Goal: Information Seeking & Learning: Learn about a topic

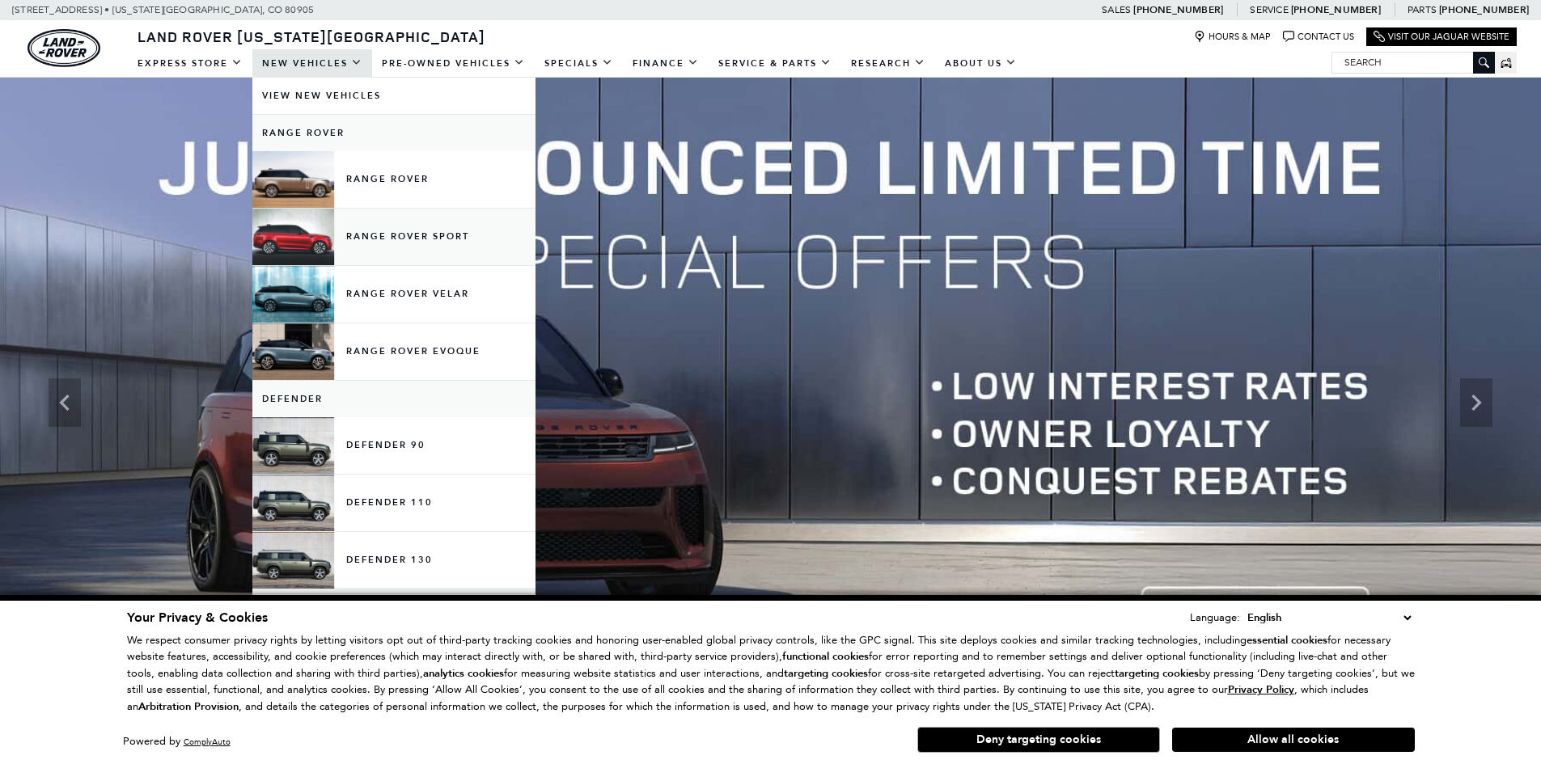
click at [373, 236] on link "Range Rover Sport" at bounding box center [393, 237] width 283 height 57
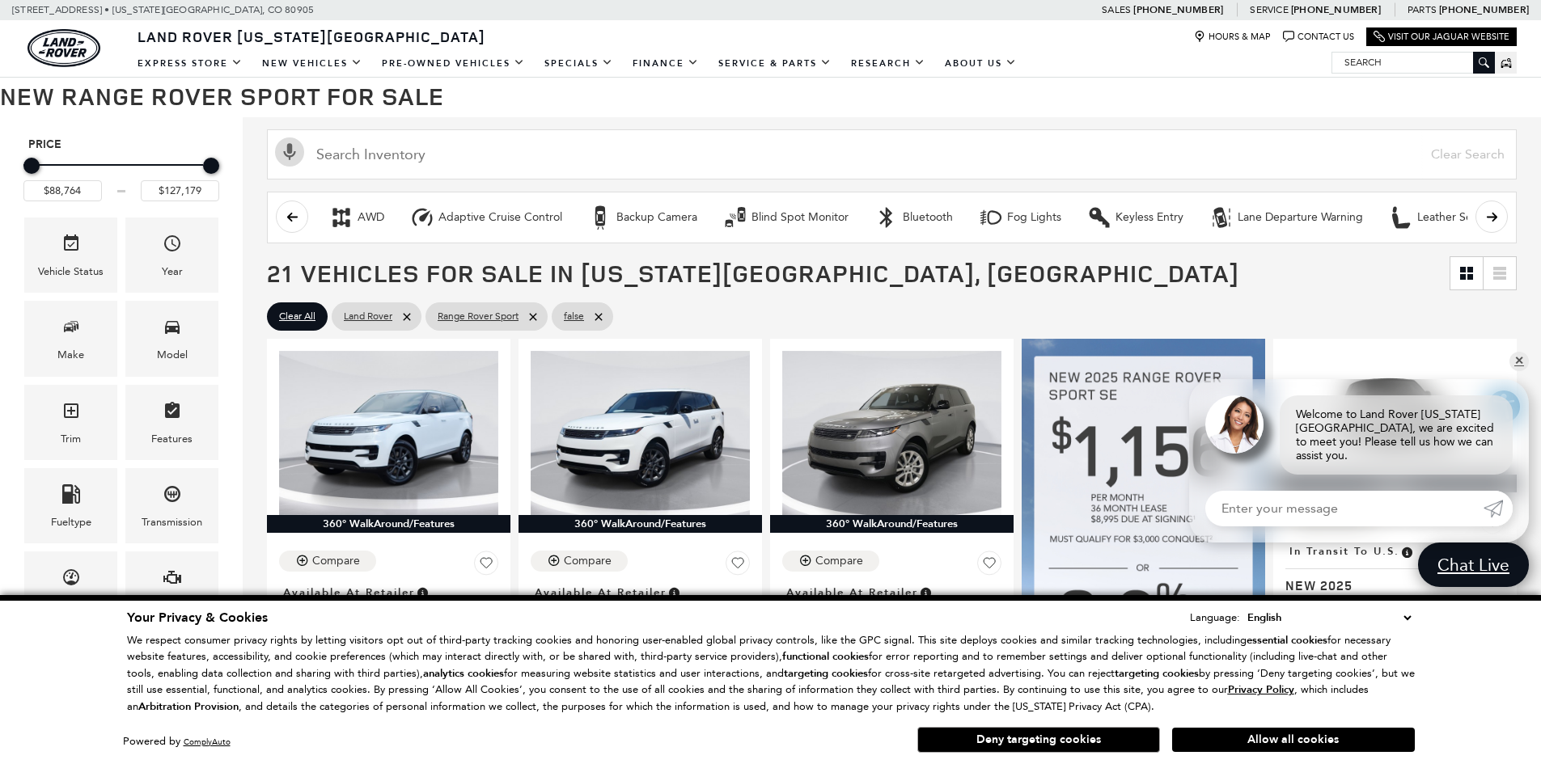
scroll to position [162, 0]
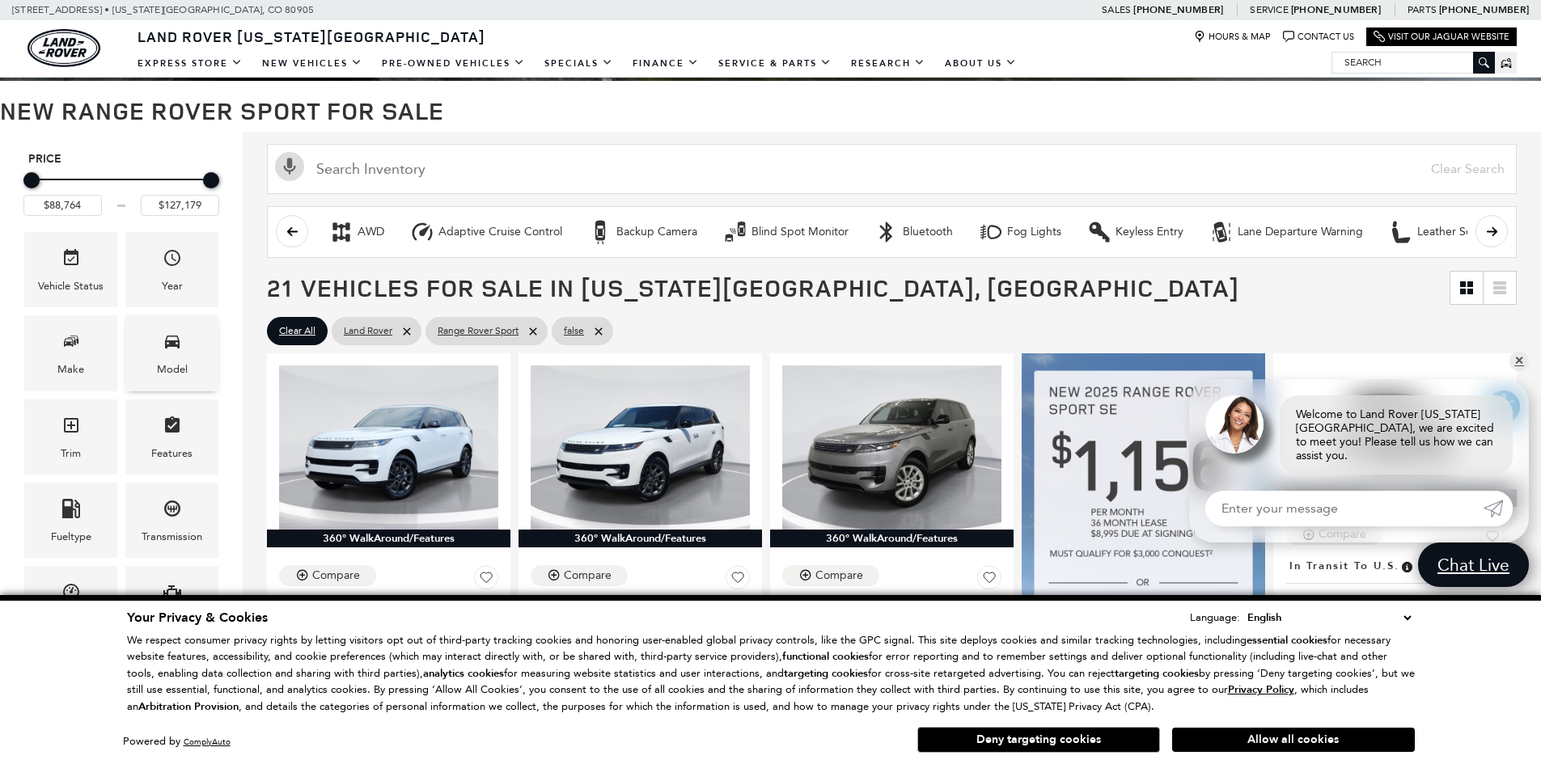
click at [150, 361] on div "Model" at bounding box center [171, 352] width 93 height 75
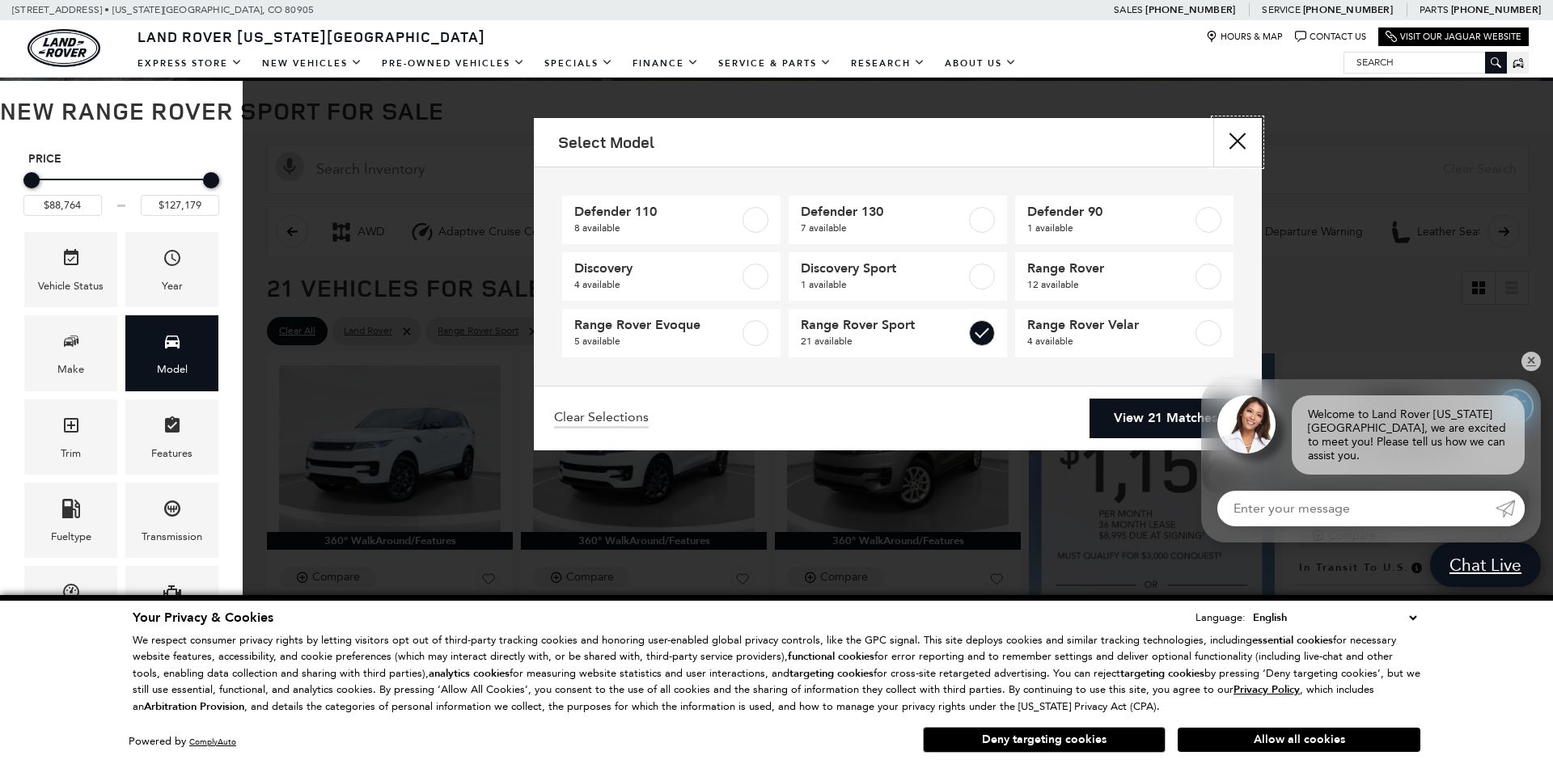
click at [1233, 141] on button "Close" at bounding box center [1237, 142] width 49 height 49
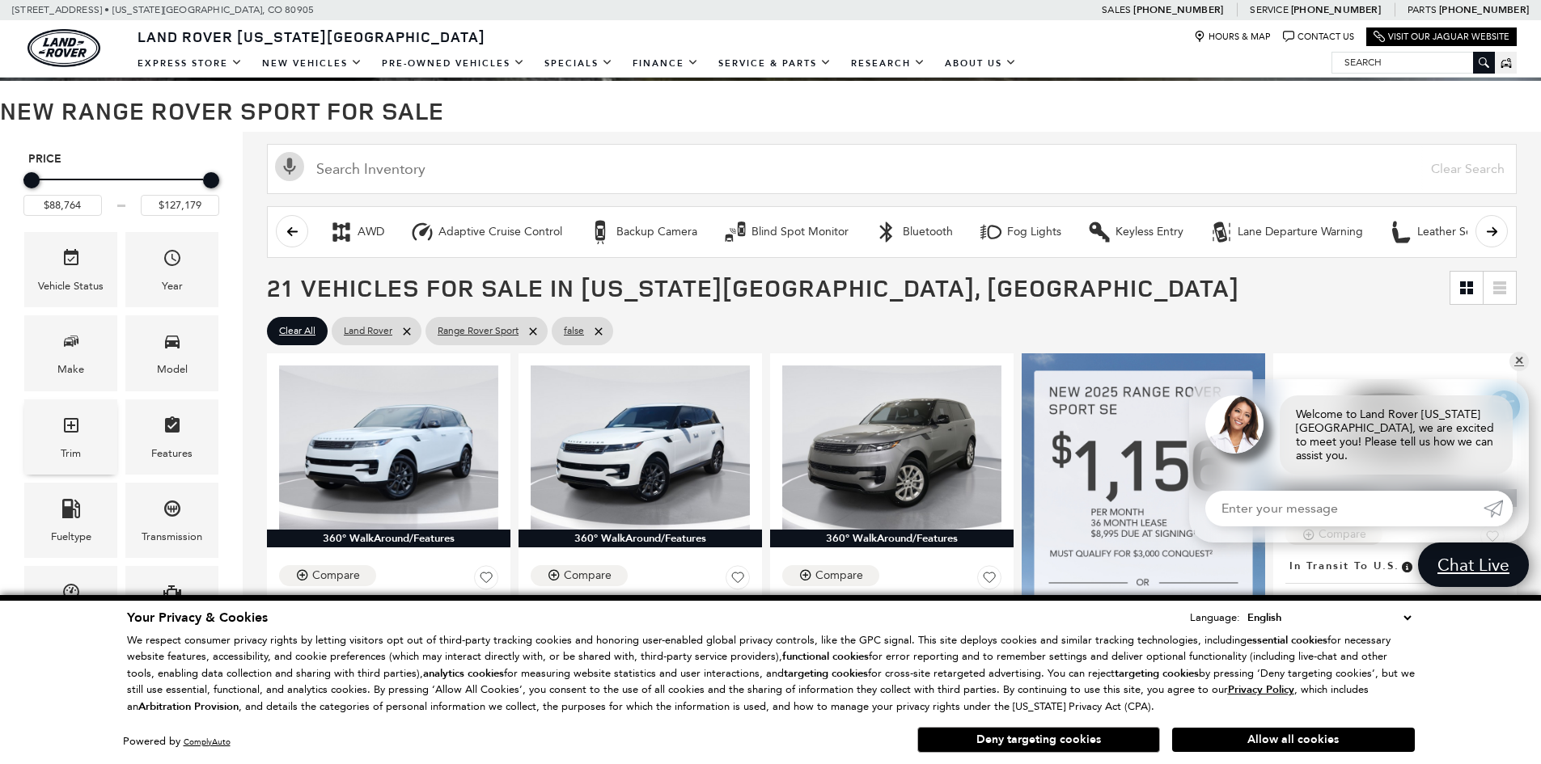
click at [84, 443] on div "Trim" at bounding box center [70, 437] width 93 height 75
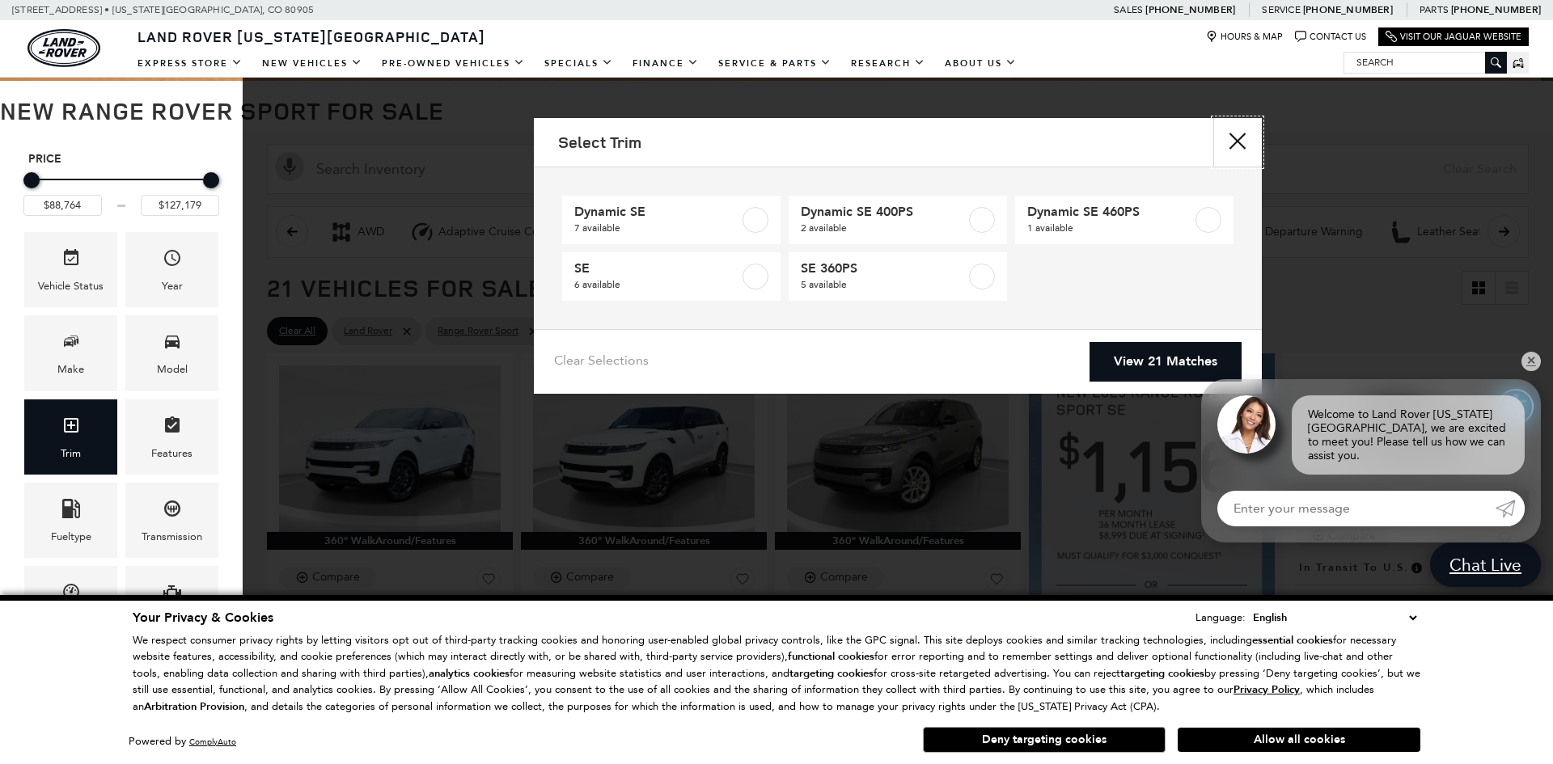
click at [1237, 154] on button "Close" at bounding box center [1237, 142] width 49 height 49
